Goal: Find specific page/section: Find specific page/section

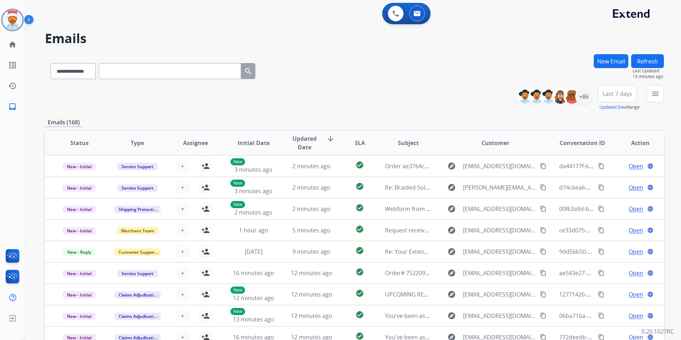
click at [158, 88] on div "**********" at bounding box center [354, 98] width 619 height 26
click at [12, 17] on img at bounding box center [12, 20] width 20 height 20
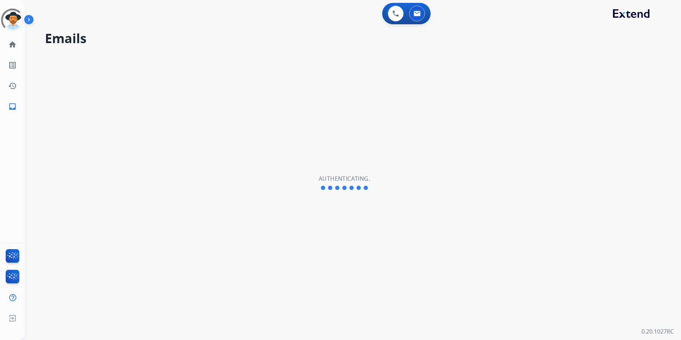
select select "**********"
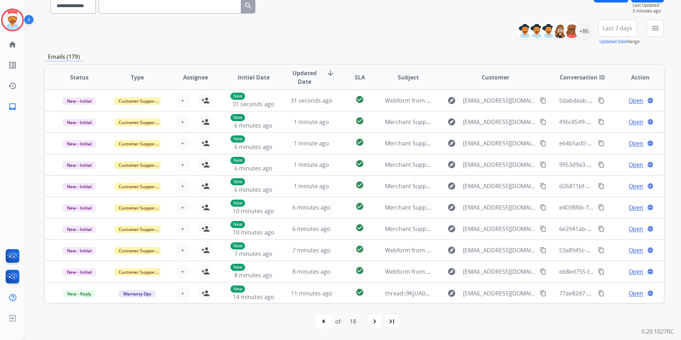
click at [362, 44] on div "**********" at bounding box center [354, 33] width 619 height 26
